Goal: Task Accomplishment & Management: Use online tool/utility

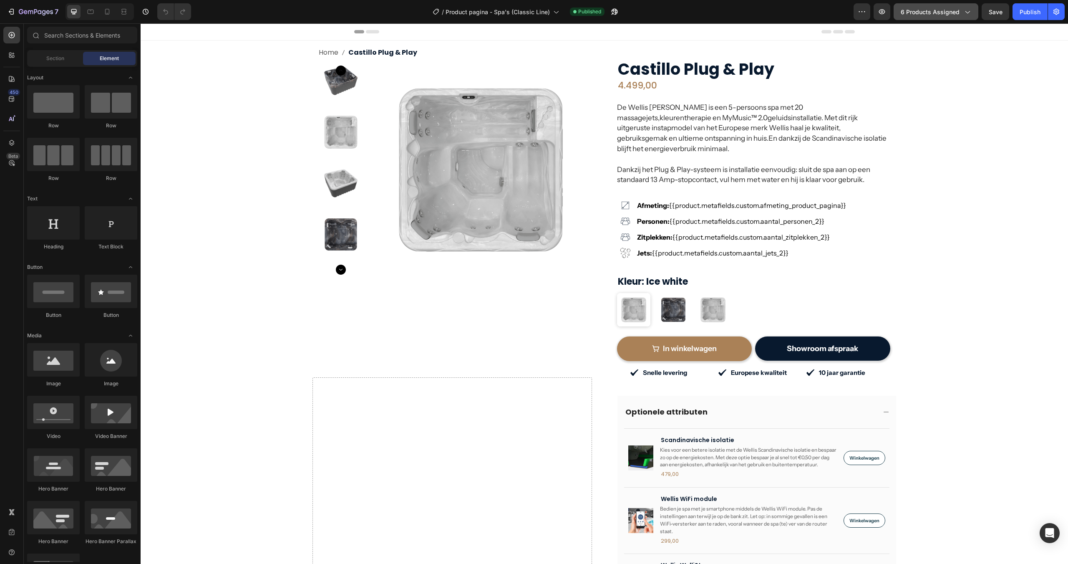
click at [921, 15] on span "6 products assigned" at bounding box center [930, 12] width 59 height 9
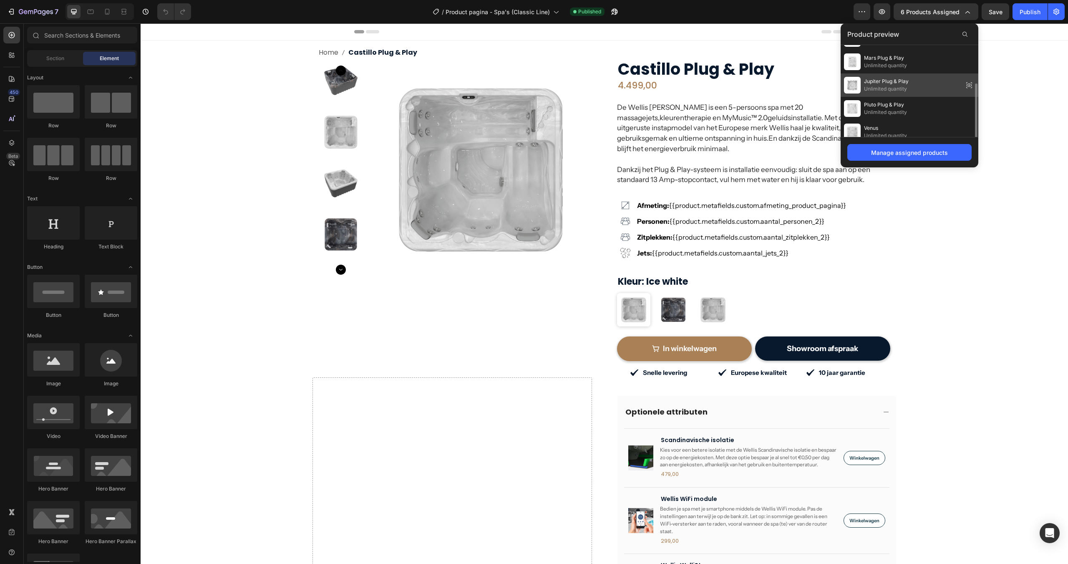
scroll to position [48, 0]
click at [913, 15] on span "6 products assigned" at bounding box center [930, 12] width 59 height 9
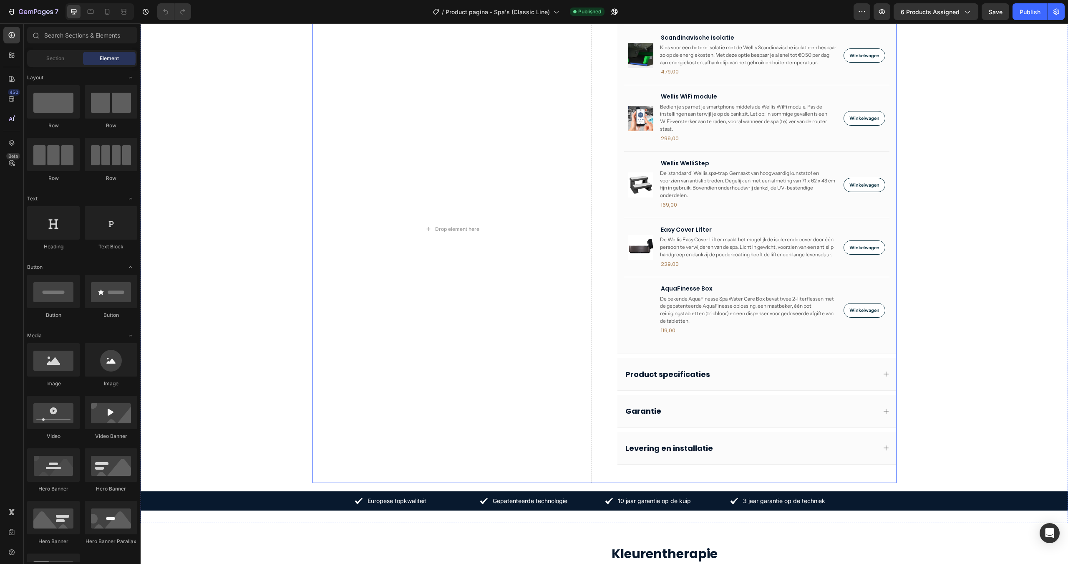
scroll to position [417, 0]
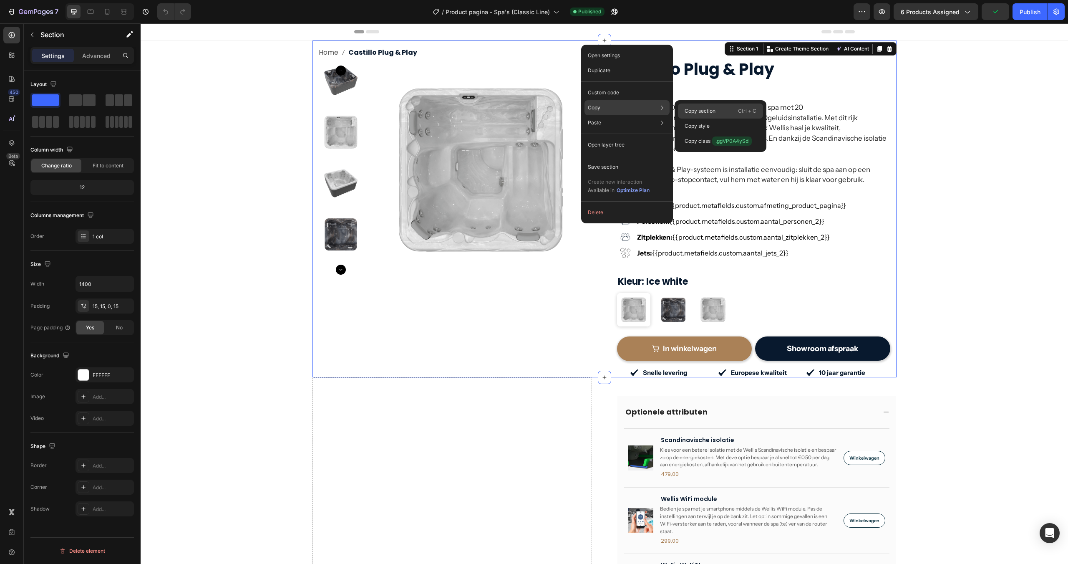
click at [694, 109] on p "Copy section" at bounding box center [700, 111] width 31 height 8
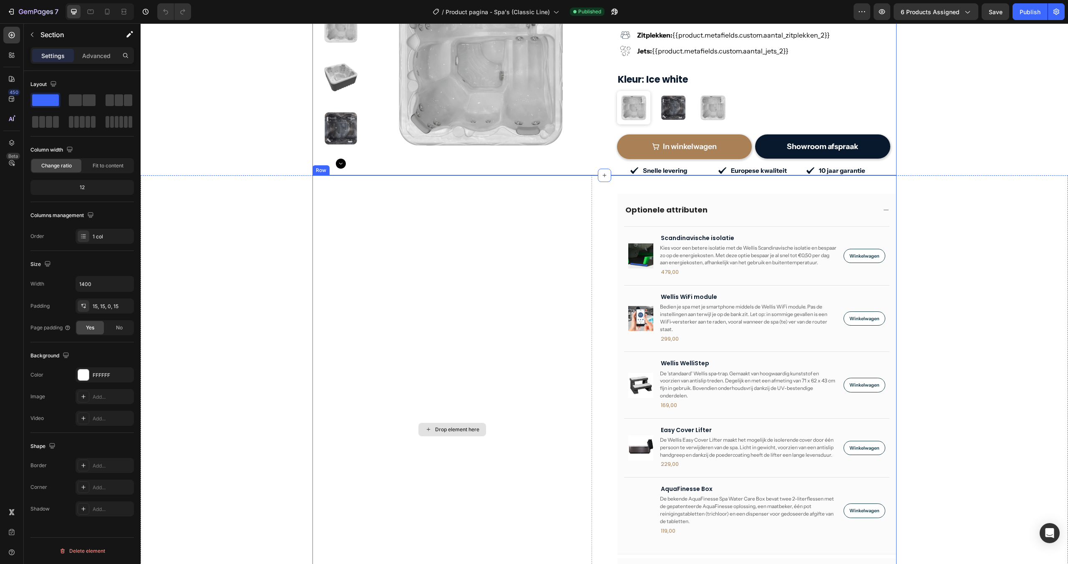
scroll to position [209, 0]
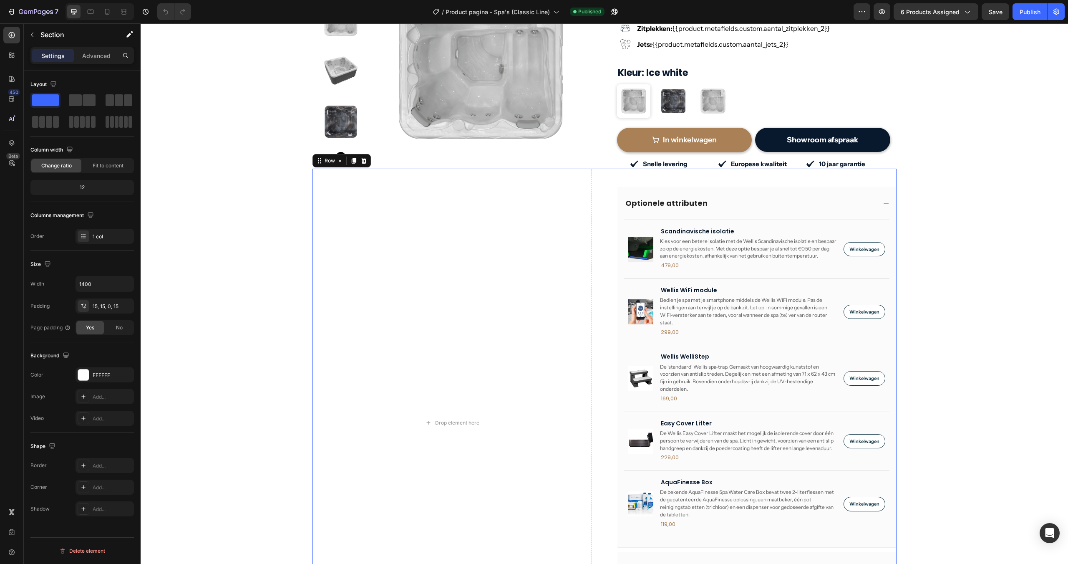
click at [596, 404] on div "Drop element here Optionele attributen Product Images Scandinavische isolatie P…" at bounding box center [605, 423] width 584 height 508
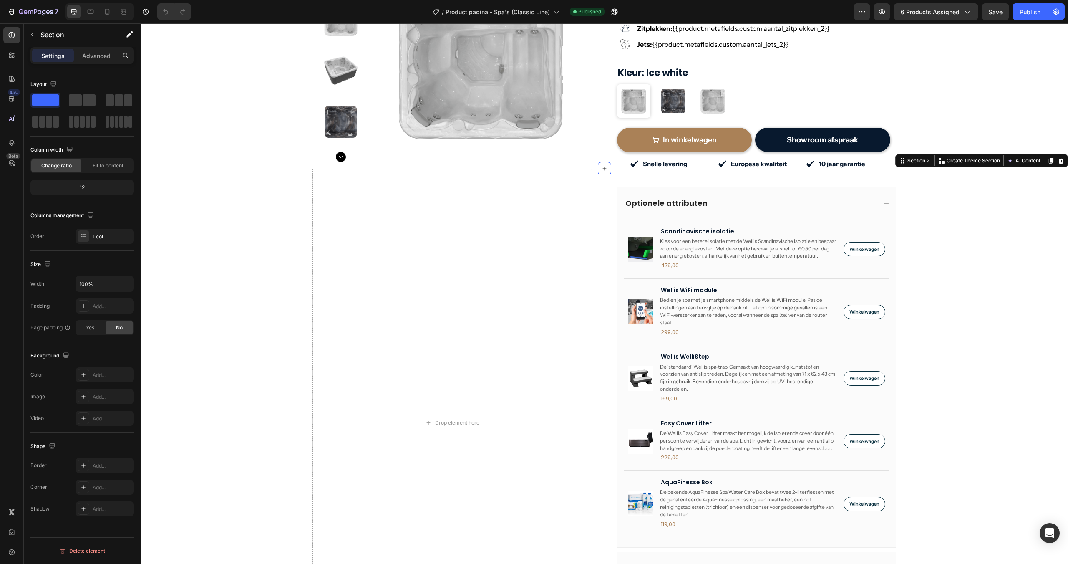
click at [197, 293] on div "Drop element here Optionele attributen Product Images Scandinavische isolatie P…" at bounding box center [605, 443] width 928 height 548
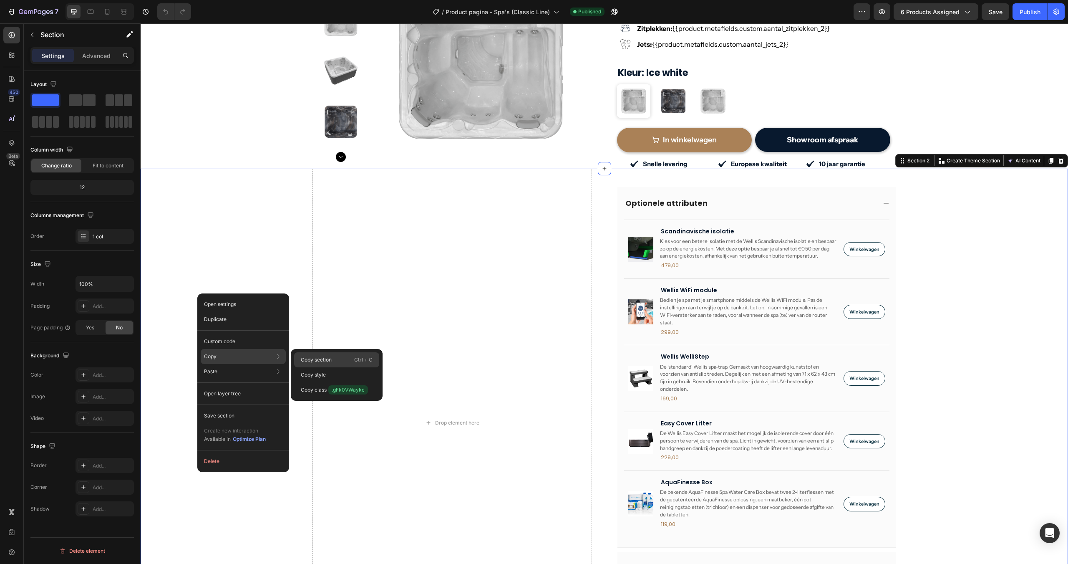
click at [325, 358] on p "Copy section" at bounding box center [316, 360] width 31 height 8
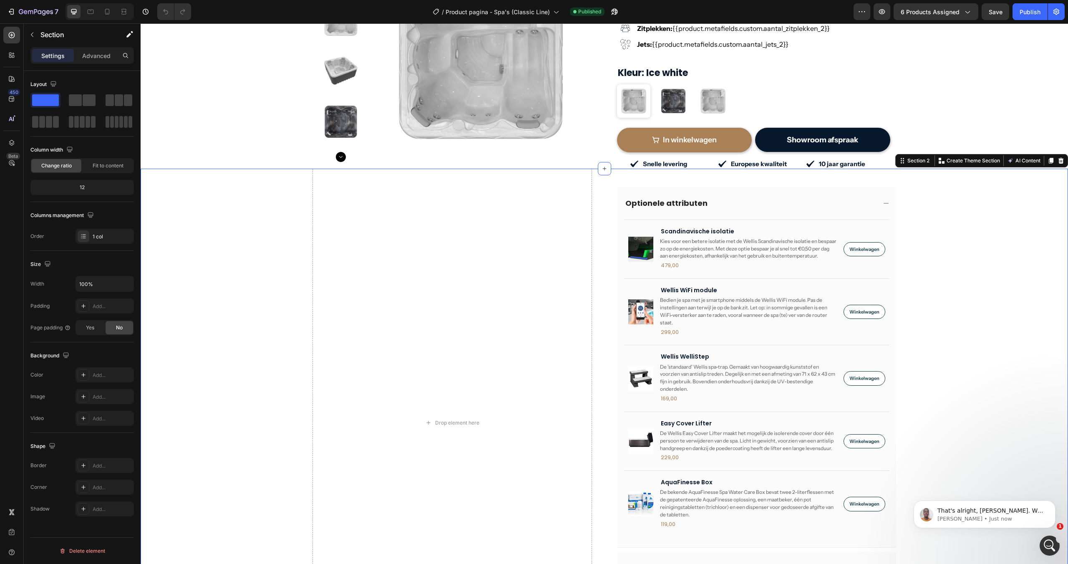
scroll to position [0, 0]
click at [225, 308] on div "Drop element here Optionele attributen Product Images Scandinavische isolatie P…" at bounding box center [605, 443] width 928 height 548
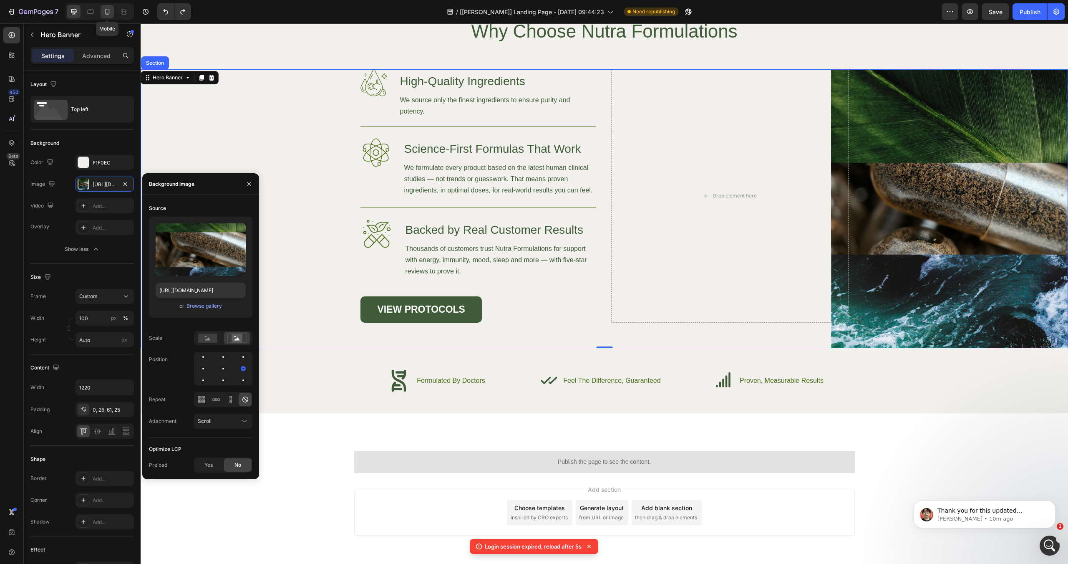
click at [109, 10] on icon at bounding box center [107, 12] width 5 height 6
type input "100%"
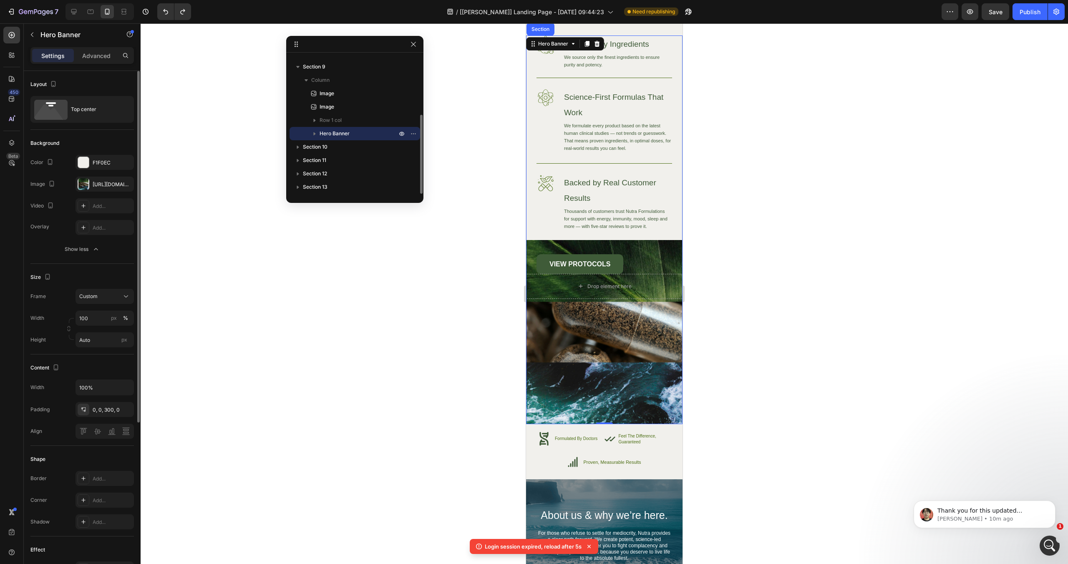
scroll to position [3199, 0]
